Goal: Answer question/provide support

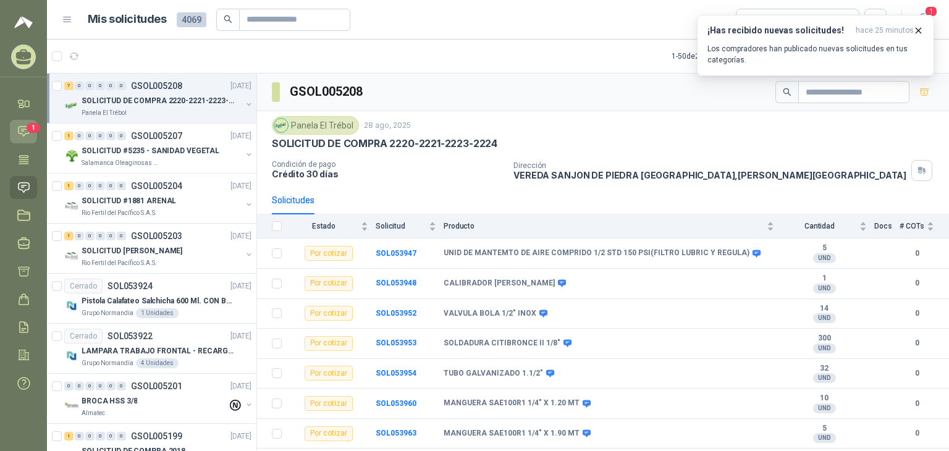
click at [21, 130] on icon at bounding box center [23, 131] width 13 height 13
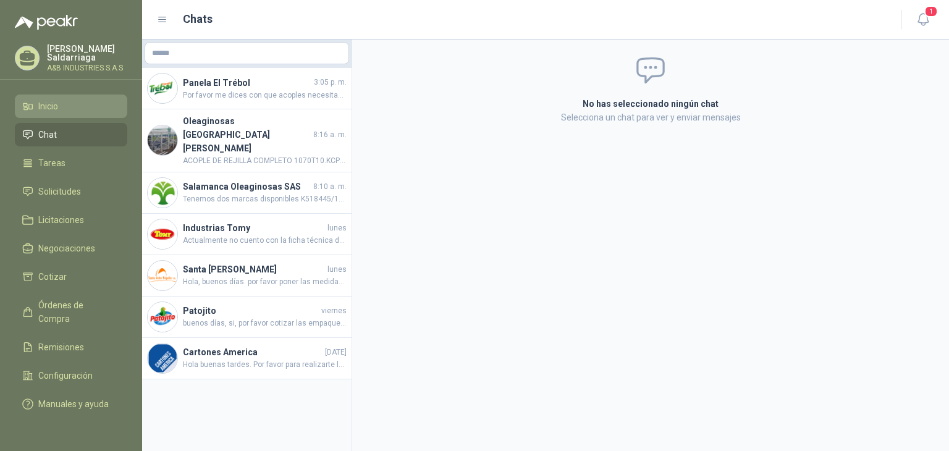
click at [33, 96] on link "Inicio" at bounding box center [71, 106] width 112 height 23
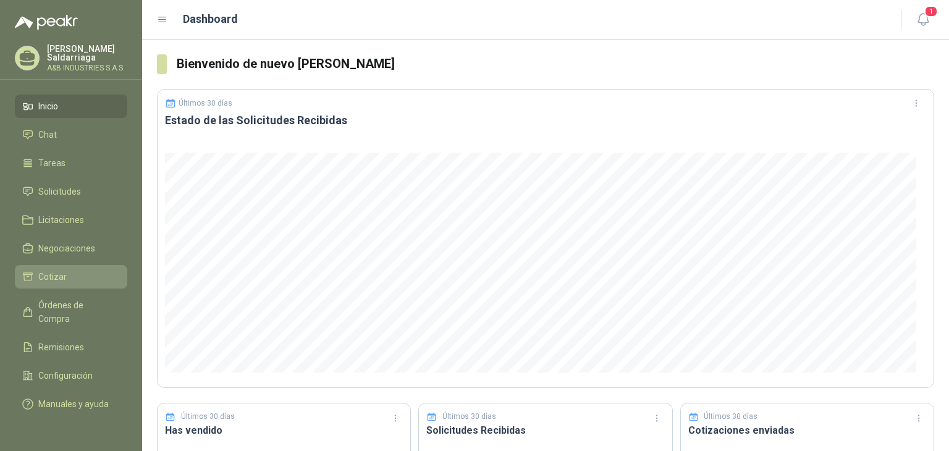
click at [53, 275] on span "Cotizar" at bounding box center [52, 277] width 28 height 14
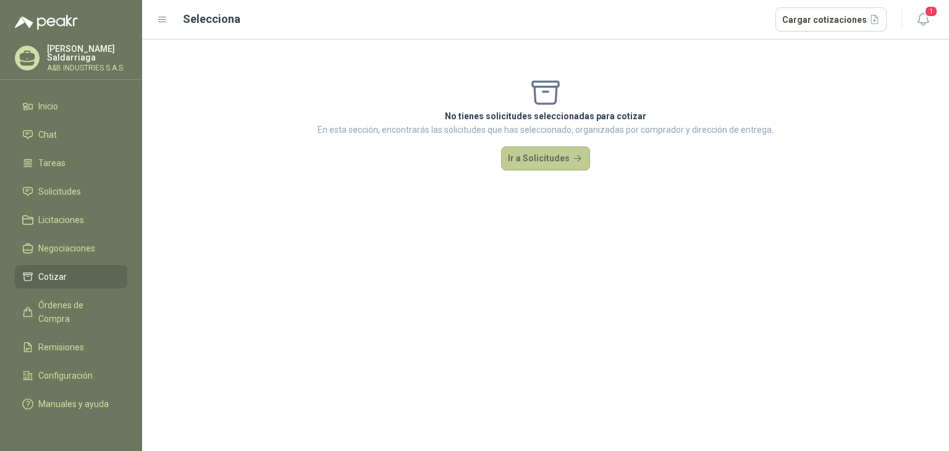
click at [542, 159] on button "Ir a Solicitudes" at bounding box center [545, 158] width 89 height 25
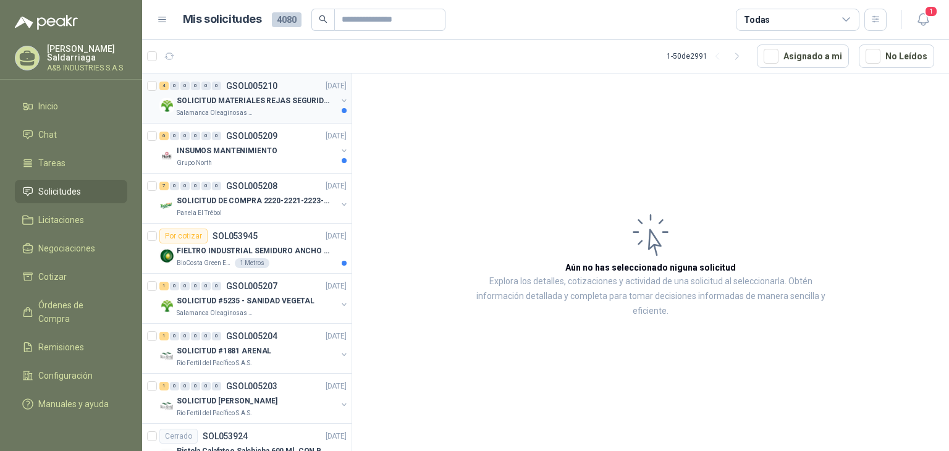
click at [216, 102] on p "SOLICITUD MATERIALES REJAS SEGURIDAD - OFICINA" at bounding box center [254, 101] width 154 height 12
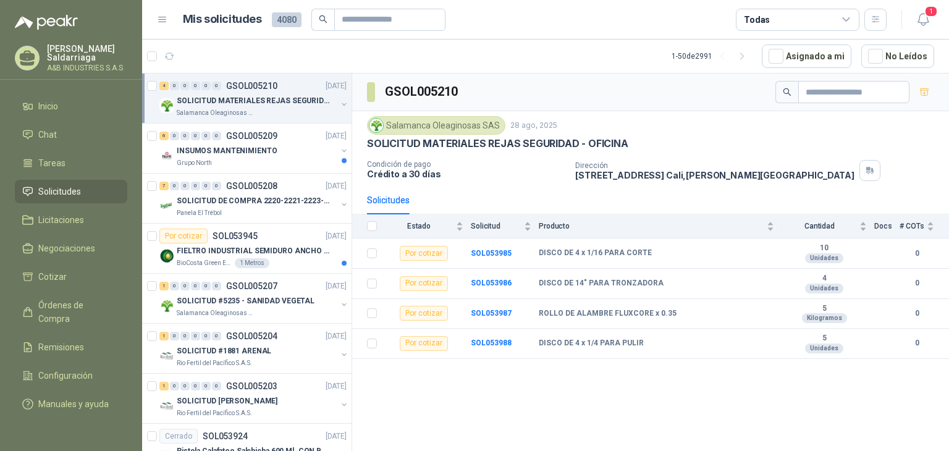
click at [534, 393] on div "GSOL005210 Salamanca Oleaginosas SAS 28 ago, 2025 SOLICITUD MATERIALES REJAS SE…" at bounding box center [650, 265] width 597 height 382
click at [262, 156] on div "INSUMOS MANTENIMIENTO" at bounding box center [257, 150] width 160 height 15
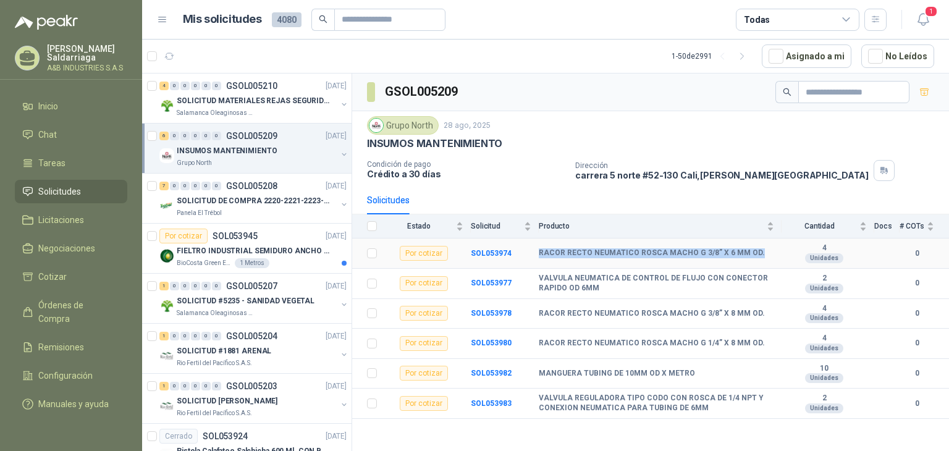
drag, startPoint x: 536, startPoint y: 255, endPoint x: 759, endPoint y: 245, distance: 222.7
click at [759, 245] on tr "Por cotizar SOL053974 RACOR RECTO NEUMATICO ROSCA MACHO G 3/8” X 6 MM OD. 4 Uni…" at bounding box center [650, 254] width 597 height 30
copy tr "RACOR RECTO NEUMATICO ROSCA MACHO G 3/8” X 6 MM OD."
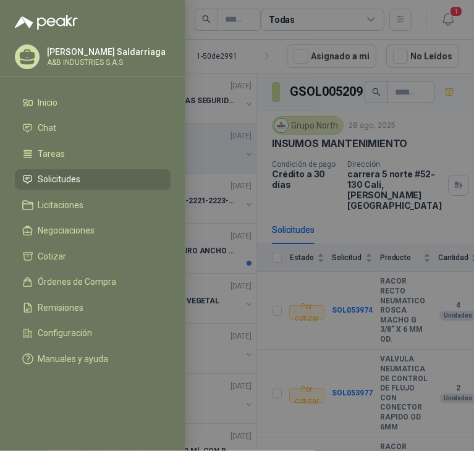
click at [358, 134] on div at bounding box center [237, 225] width 474 height 451
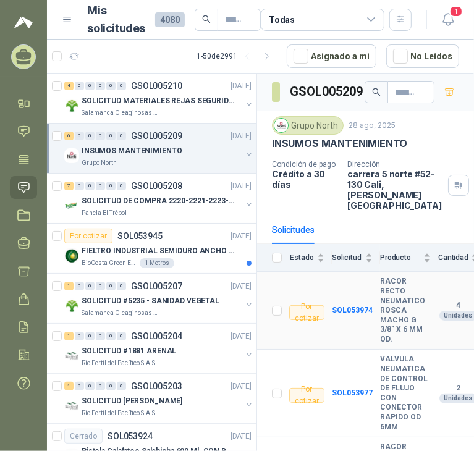
click at [388, 277] on b "RACOR RECTO NEUMATICO ROSCA MACHO G 3/8” X 6 MM OD." at bounding box center [405, 310] width 51 height 67
copy b "RACOR RECTO NEUMATICO ROSCA MACHO G 3/8” X 6 MM OD."
click at [312, 226] on div "Solicitudes" at bounding box center [293, 230] width 43 height 28
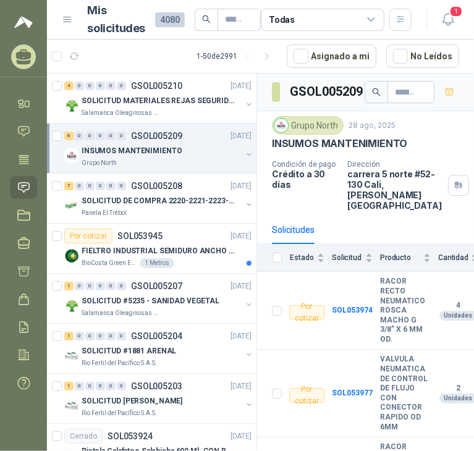
click at [331, 198] on div "Condición de pago Crédito a 30 días" at bounding box center [305, 185] width 66 height 51
click at [156, 250] on p "FIELTRO INDUSTRIAL SEMIDURO ANCHO 25 MM" at bounding box center [159, 251] width 154 height 12
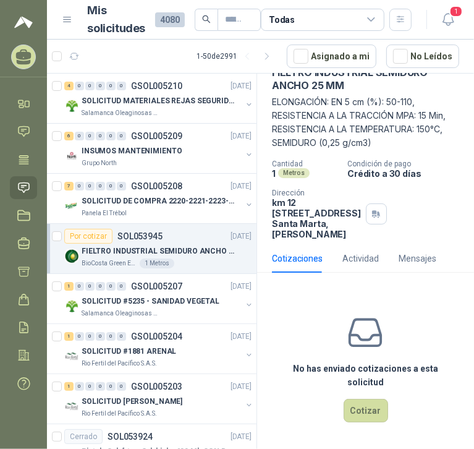
scroll to position [121, 0]
click at [99, 110] on p "Salamanca Oleaginosas SAS" at bounding box center [121, 113] width 78 height 10
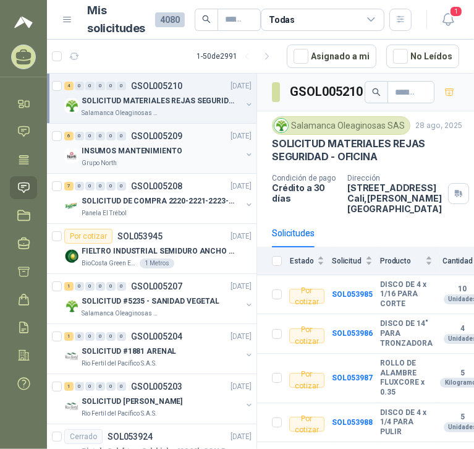
click at [159, 132] on p "GSOL005209" at bounding box center [156, 136] width 51 height 9
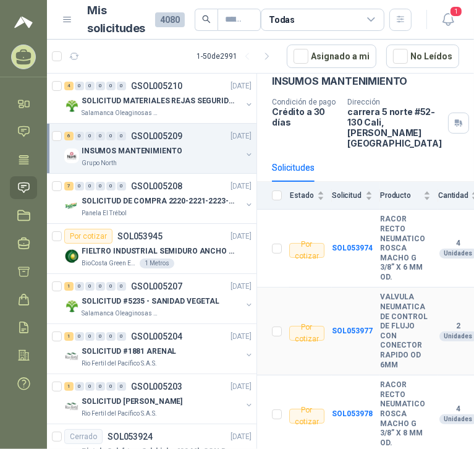
scroll to position [286, 0]
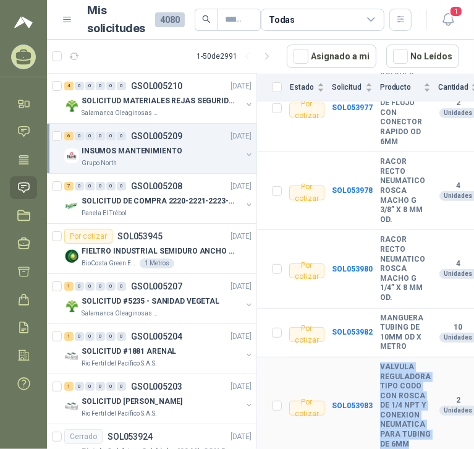
drag, startPoint x: 411, startPoint y: 431, endPoint x: 381, endPoint y: 355, distance: 81.0
click at [375, 357] on tr "Por cotizar SOL053983 VALVULA REGULADORA TIPO CODO CON ROSCA DE 1/4 NPT Y CONEX…" at bounding box center [405, 405] width 297 height 97
click at [396, 366] on b "VALVULA REGULADORA TIPO CODO CON ROSCA DE 1/4 NPT Y CONEXION NEUMATICA PARA TUB…" at bounding box center [405, 405] width 51 height 87
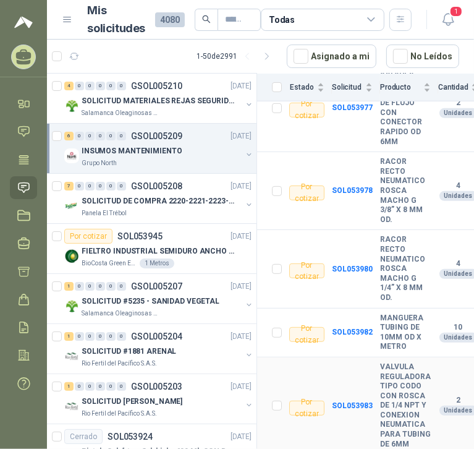
click at [396, 366] on b "VALVULA REGULADORA TIPO CODO CON ROSCA DE 1/4 NPT Y CONEXION NEUMATICA PARA TUB…" at bounding box center [405, 405] width 51 height 87
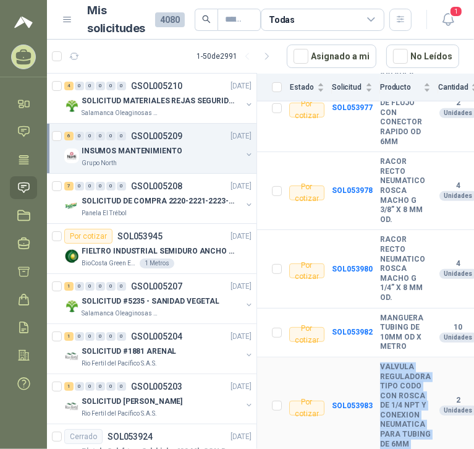
click at [396, 366] on b "VALVULA REGULADORA TIPO CODO CON ROSCA DE 1/4 NPT Y CONEXION NEUMATICA PARA TUB…" at bounding box center [405, 405] width 51 height 87
copy b "VALVULA REGULADORA TIPO CODO CON ROSCA DE 1/4 NPT Y CONEXION NEUMATICA PARA TUB…"
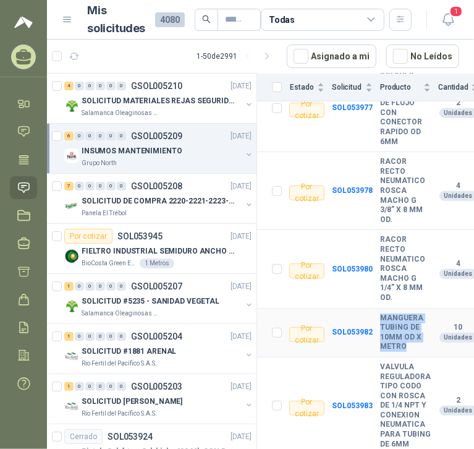
drag, startPoint x: 408, startPoint y: 333, endPoint x: 377, endPoint y: 304, distance: 42.4
click at [380, 313] on b "MANGUERA TUBING DE 10MM OD X METRO" at bounding box center [405, 332] width 51 height 38
copy b "MANGUERA TUBING DE 10MM OD X METRO"
click at [380, 248] on b "RACOR RECTO NEUMATICO ROSCA MACHO G 1/4” X 8 MM OD." at bounding box center [405, 268] width 51 height 67
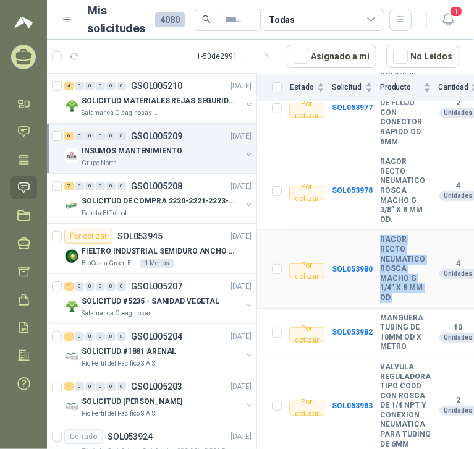
drag, startPoint x: 392, startPoint y: 285, endPoint x: 375, endPoint y: 240, distance: 48.3
click at [375, 240] on tr "Por cotizar SOL053980 RACOR RECTO NEUMATICO ROSCA MACHO G 1/4” X 8 MM OD. 4 Uni…" at bounding box center [405, 269] width 297 height 78
copy tr "RACOR RECTO NEUMATICO ROSCA MACHO G 1/4” X 8 MM OD."
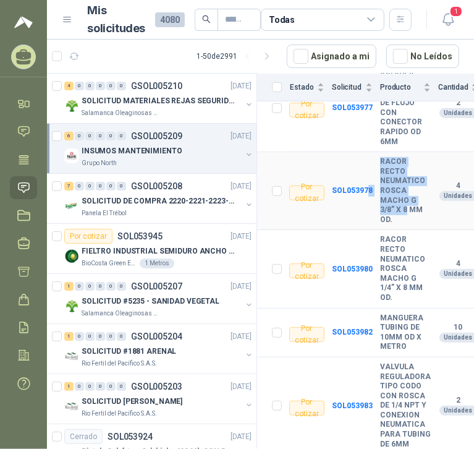
drag, startPoint x: 403, startPoint y: 198, endPoint x: 392, endPoint y: 201, distance: 11.0
click at [368, 155] on tr "Por cotizar SOL053978 RACOR RECTO NEUMATICO ROSCA MACHO G 3/8” X 8 MM OD. 4 Uni…" at bounding box center [405, 191] width 297 height 78
click at [404, 218] on td "RACOR RECTO NEUMATICO ROSCA MACHO G 3/8” X 8 MM OD." at bounding box center [409, 191] width 58 height 78
drag, startPoint x: 392, startPoint y: 209, endPoint x: 371, endPoint y: 146, distance: 65.9
click at [371, 152] on tr "Por cotizar SOL053978 RACOR RECTO NEUMATICO ROSCA MACHO G 3/8” X 8 MM OD. 4 Uni…" at bounding box center [405, 191] width 297 height 78
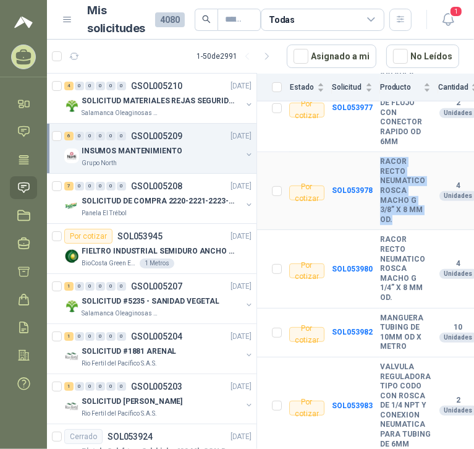
copy tr "RACOR RECTO NEUMATICO ROSCA MACHO G 3/8” X 8 MM OD."
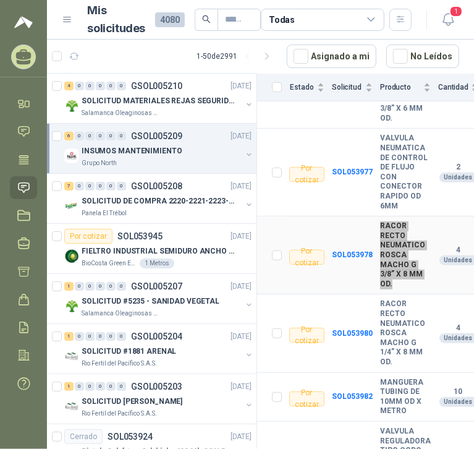
scroll to position [162, 0]
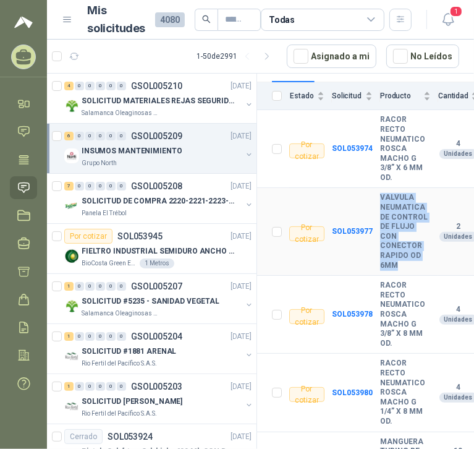
drag, startPoint x: 403, startPoint y: 253, endPoint x: 374, endPoint y: 190, distance: 68.9
click at [374, 190] on tr "Por cotizar SOL053977 VALVULA NEUMATICA DE CONTROL DE FLUJO CON CONECTOR RAPIDO…" at bounding box center [405, 232] width 297 height 88
copy tr "VALVULA NEUMATICA DE CONTROL DE FLUJO CON CONECTOR RAPIDO OD 6MM"
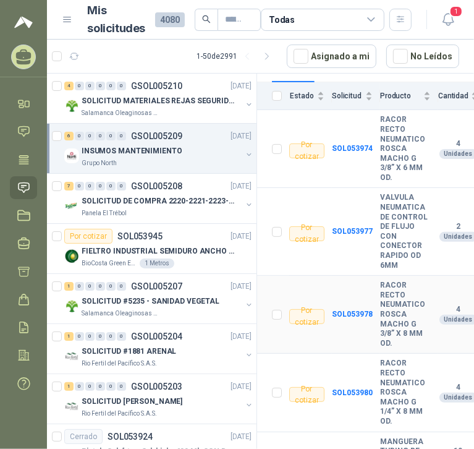
click at [395, 281] on b "RACOR RECTO NEUMATICO ROSCA MACHO G 3/8” X 8 MM OD." at bounding box center [405, 314] width 51 height 67
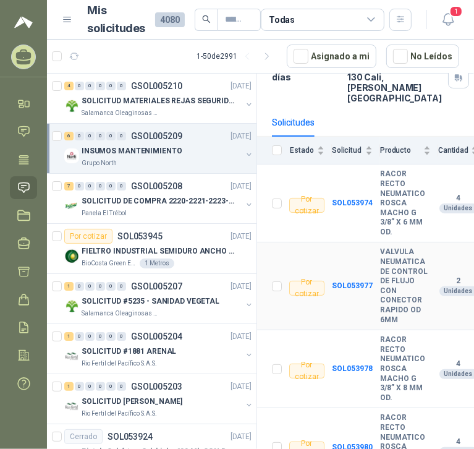
scroll to position [38, 0]
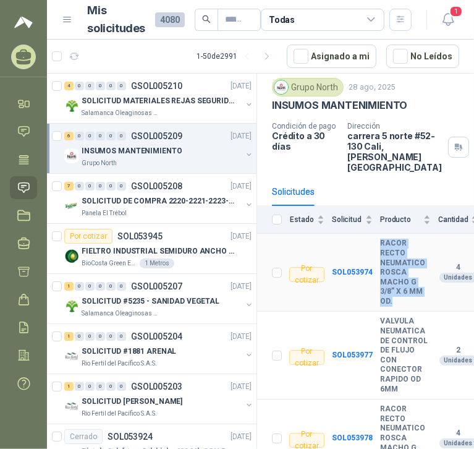
drag, startPoint x: 373, startPoint y: 231, endPoint x: 395, endPoint y: 291, distance: 63.7
click at [395, 291] on tr "Por cotizar SOL053974 RACOR RECTO NEUMATICO ROSCA MACHO G 3/8” X 6 MM OD. 4 Uni…" at bounding box center [405, 273] width 297 height 78
copy tr "RACOR RECTO NEUMATICO ROSCA MACHO G 3/8” X 6 MM OD."
click at [151, 211] on div "Panela El Trébol" at bounding box center [162, 213] width 160 height 10
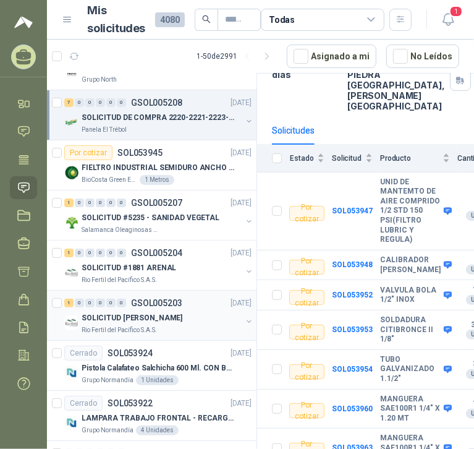
scroll to position [62, 0]
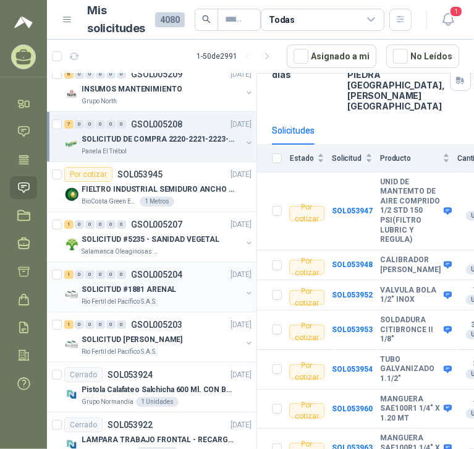
click at [129, 286] on p "SOLICITUD #1881 ARENAL" at bounding box center [129, 290] width 95 height 12
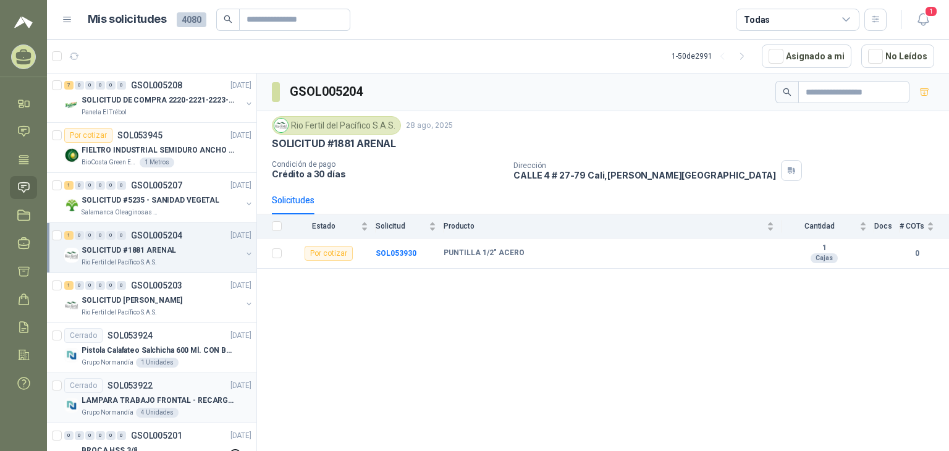
scroll to position [62, 0]
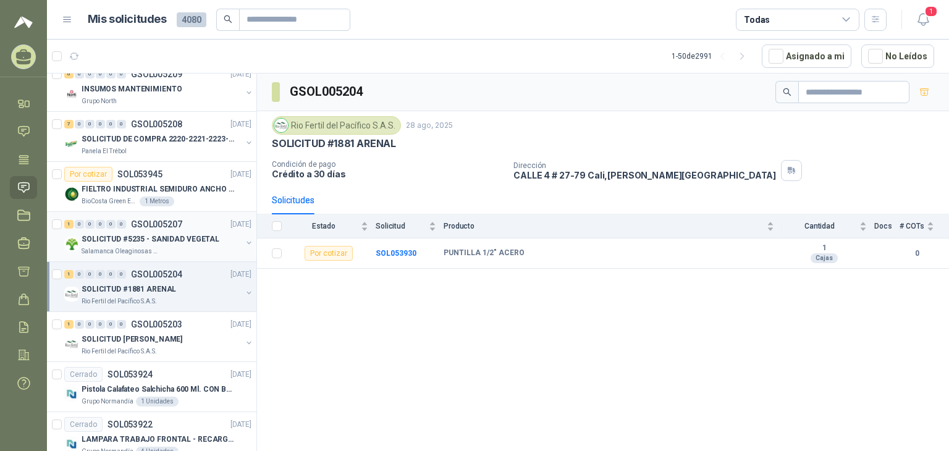
click at [111, 234] on p "SOLICITUD #5235 - SANIDAD VEGETAL" at bounding box center [151, 240] width 138 height 12
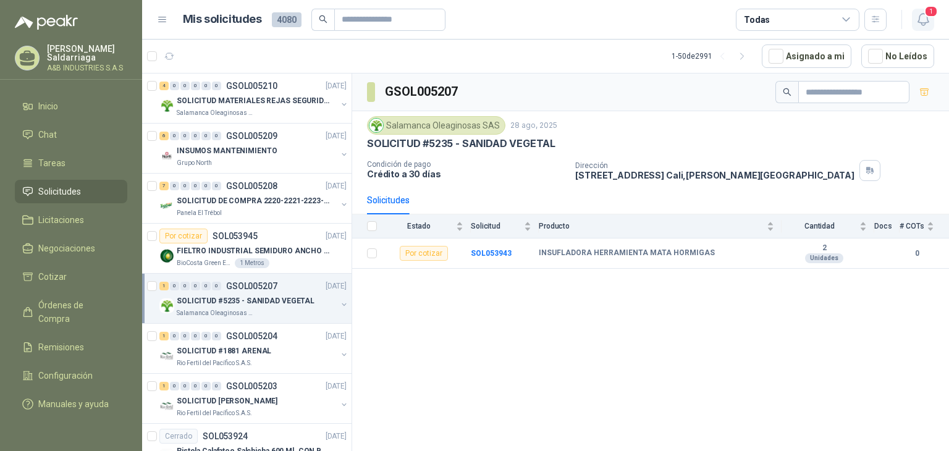
click at [927, 19] on icon "button" at bounding box center [923, 20] width 11 height 12
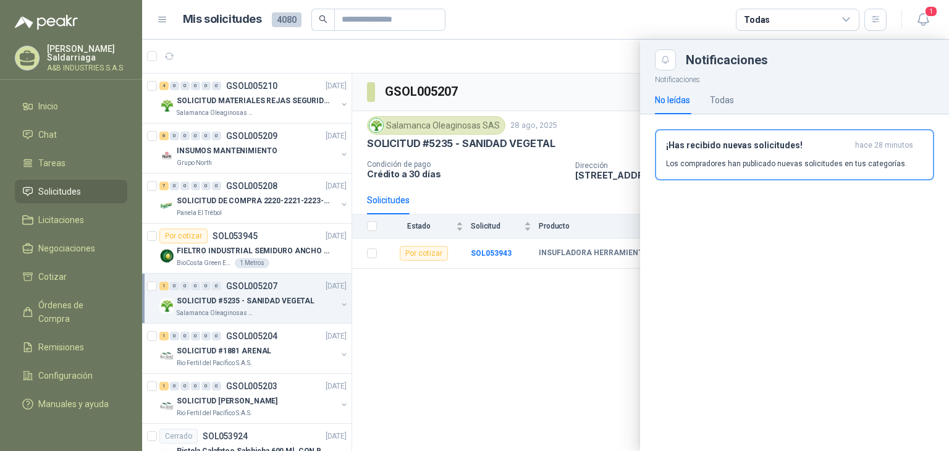
click at [556, 292] on div at bounding box center [545, 246] width 807 height 412
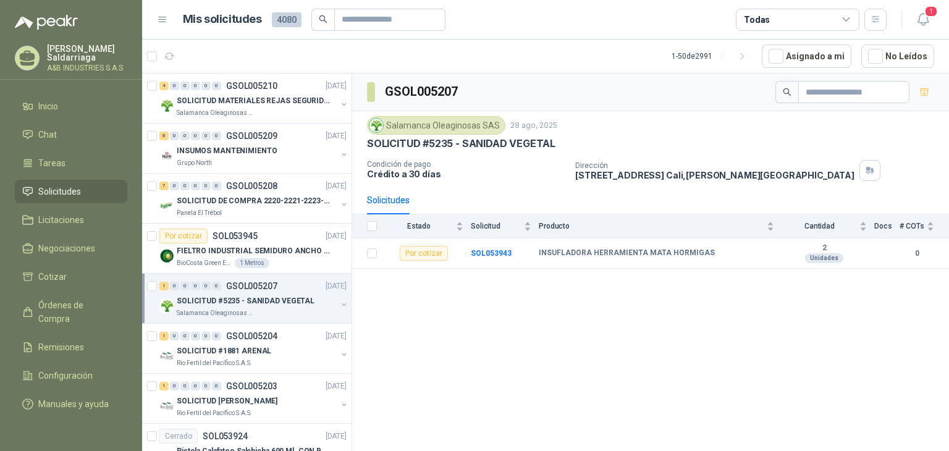
click at [25, 190] on icon at bounding box center [27, 191] width 11 height 11
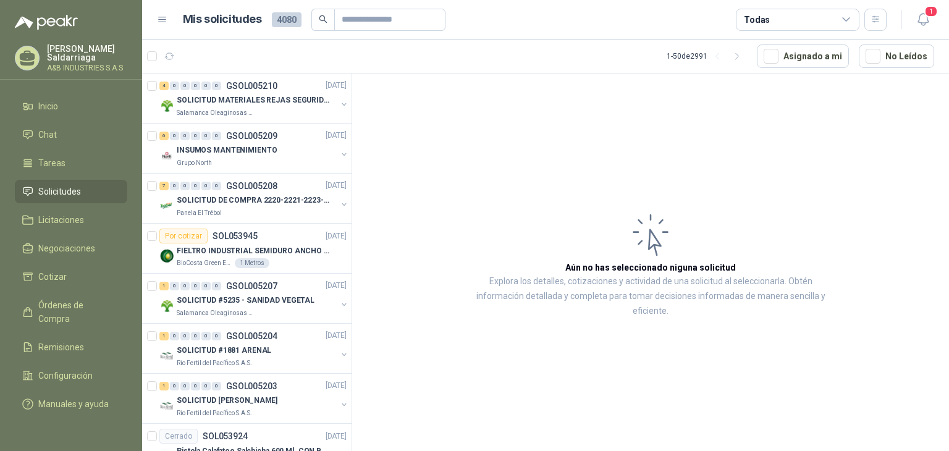
click at [390, 151] on article "Aún no has seleccionado niguna solicitud Explora los detalles, cotizaciones y a…" at bounding box center [650, 265] width 597 height 382
click at [40, 139] on link "Chat" at bounding box center [71, 134] width 112 height 23
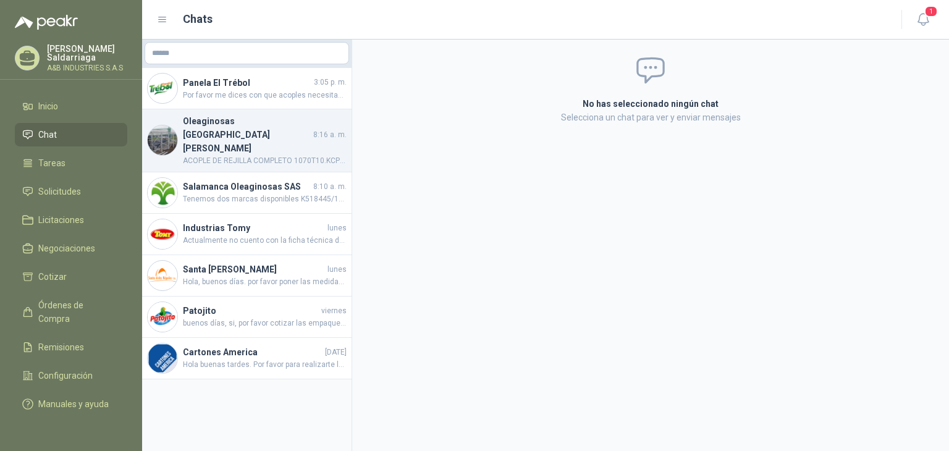
click at [265, 127] on h4 "Oleaginosas [GEOGRAPHIC_DATA][PERSON_NAME]" at bounding box center [247, 134] width 128 height 41
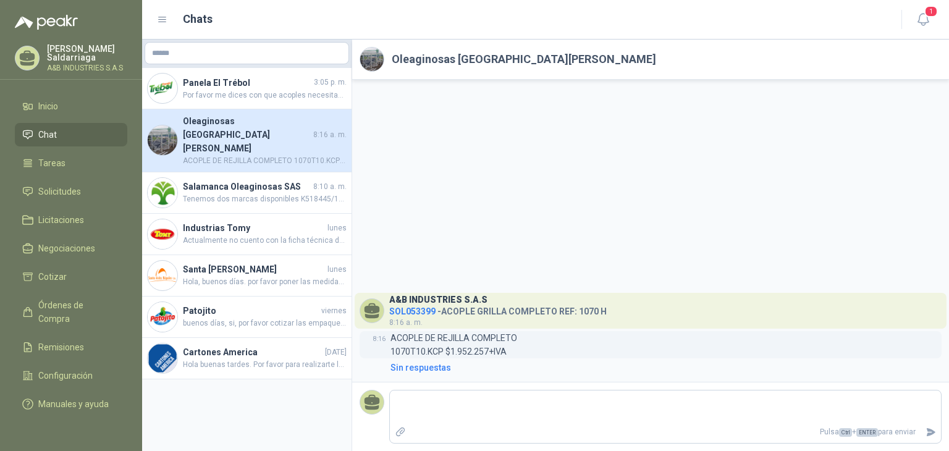
click at [813, 348] on div "8:16 ACOPLE DE REJILLA COMPLETO 1070T10.KCP $1.952.257+IVA" at bounding box center [651, 344] width 582 height 27
drag, startPoint x: 813, startPoint y: 348, endPoint x: 515, endPoint y: 394, distance: 301.4
click at [517, 394] on div "Pulsa Ctrl + ENTER para enviar" at bounding box center [665, 417] width 553 height 54
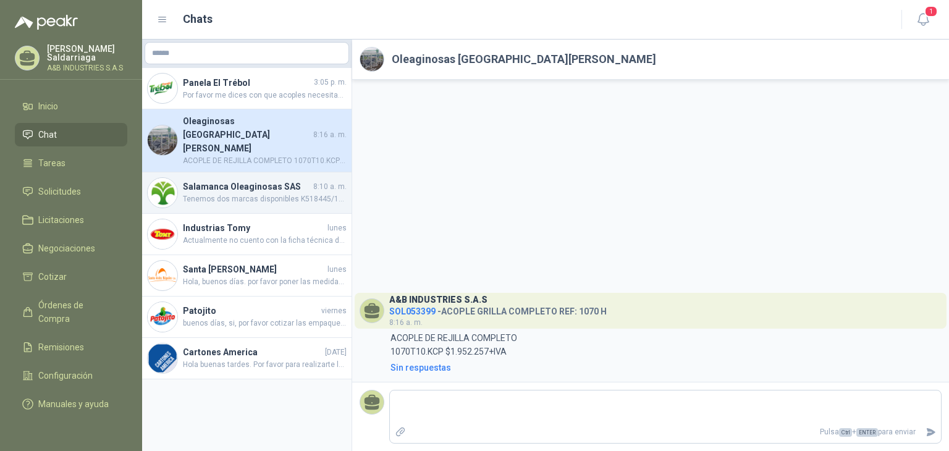
click at [232, 180] on h4 "Salamanca Oleaginosas SAS" at bounding box center [247, 187] width 128 height 14
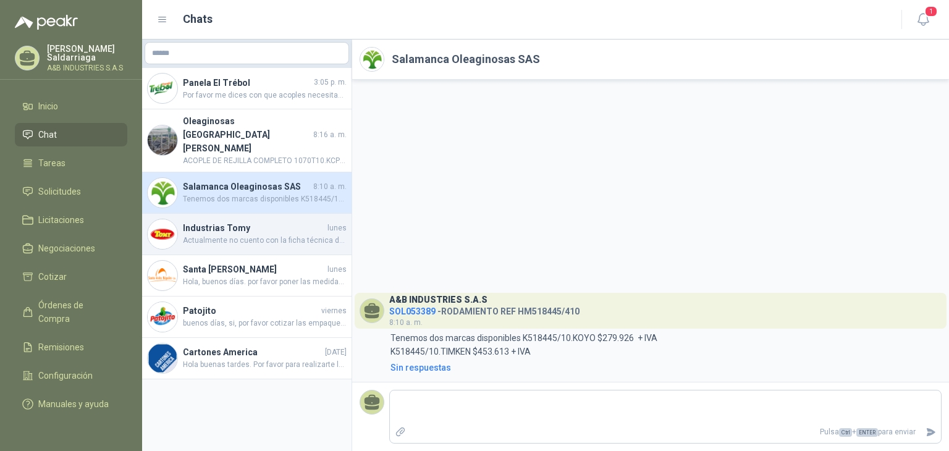
click at [265, 221] on h4 "Industrias Tomy" at bounding box center [254, 228] width 142 height 14
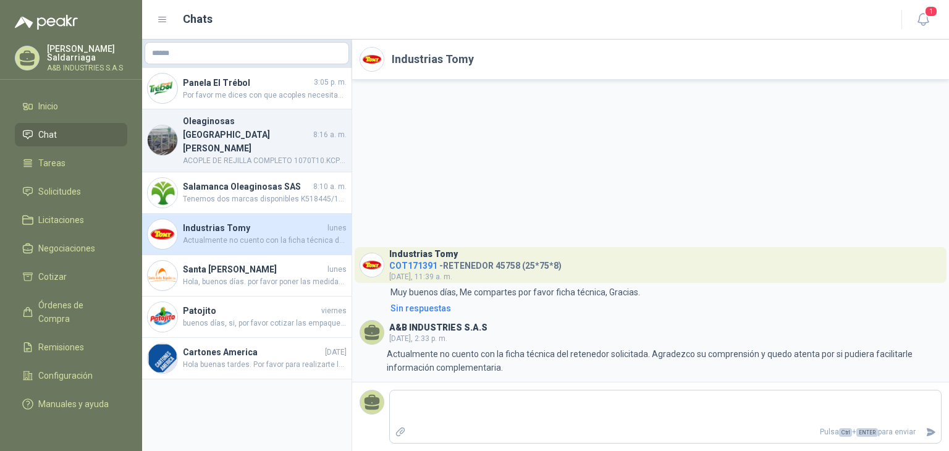
click at [277, 129] on h4 "Oleaginosas [GEOGRAPHIC_DATA][PERSON_NAME]" at bounding box center [247, 134] width 128 height 41
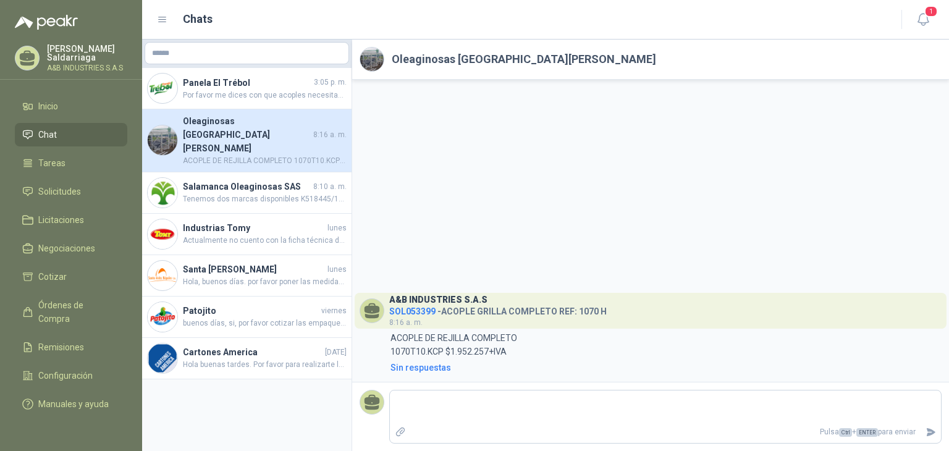
click at [376, 56] on img at bounding box center [371, 59] width 23 height 23
click at [413, 67] on h2 "Oleaginosas [GEOGRAPHIC_DATA][PERSON_NAME]" at bounding box center [524, 59] width 265 height 17
click at [423, 60] on h2 "Oleaginosas [GEOGRAPHIC_DATA][PERSON_NAME]" at bounding box center [524, 59] width 265 height 17
drag, startPoint x: 394, startPoint y: 59, endPoint x: 518, endPoint y: 65, distance: 124.4
click at [518, 65] on h2 "Oleaginosas [GEOGRAPHIC_DATA][PERSON_NAME]" at bounding box center [524, 59] width 265 height 17
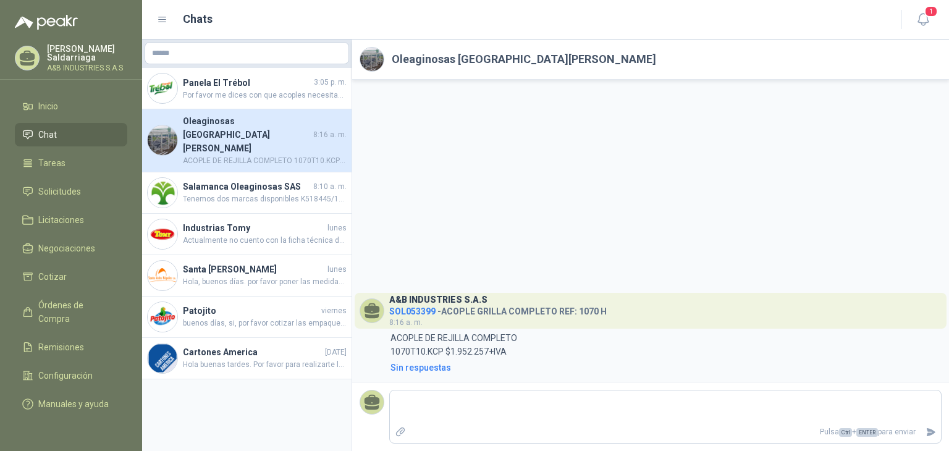
click at [524, 62] on h2 "Oleaginosas [GEOGRAPHIC_DATA][PERSON_NAME]" at bounding box center [524, 59] width 265 height 17
drag, startPoint x: 532, startPoint y: 61, endPoint x: 362, endPoint y: 51, distance: 169.7
click at [362, 51] on header "Oleaginosas [GEOGRAPHIC_DATA][PERSON_NAME]" at bounding box center [650, 60] width 597 height 40
click at [465, 58] on h2 "Oleaginosas [GEOGRAPHIC_DATA][PERSON_NAME]" at bounding box center [524, 59] width 265 height 17
drag, startPoint x: 523, startPoint y: 62, endPoint x: 393, endPoint y: 62, distance: 130.4
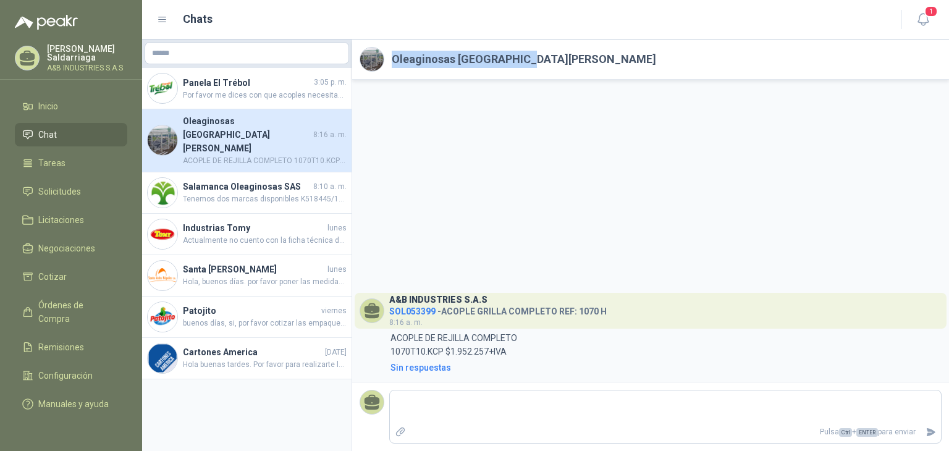
click at [393, 62] on header "Oleaginosas [GEOGRAPHIC_DATA][PERSON_NAME]" at bounding box center [650, 60] width 597 height 40
copy h2 "Oleaginosas [GEOGRAPHIC_DATA][PERSON_NAME]"
